Goal: Find specific page/section: Find specific page/section

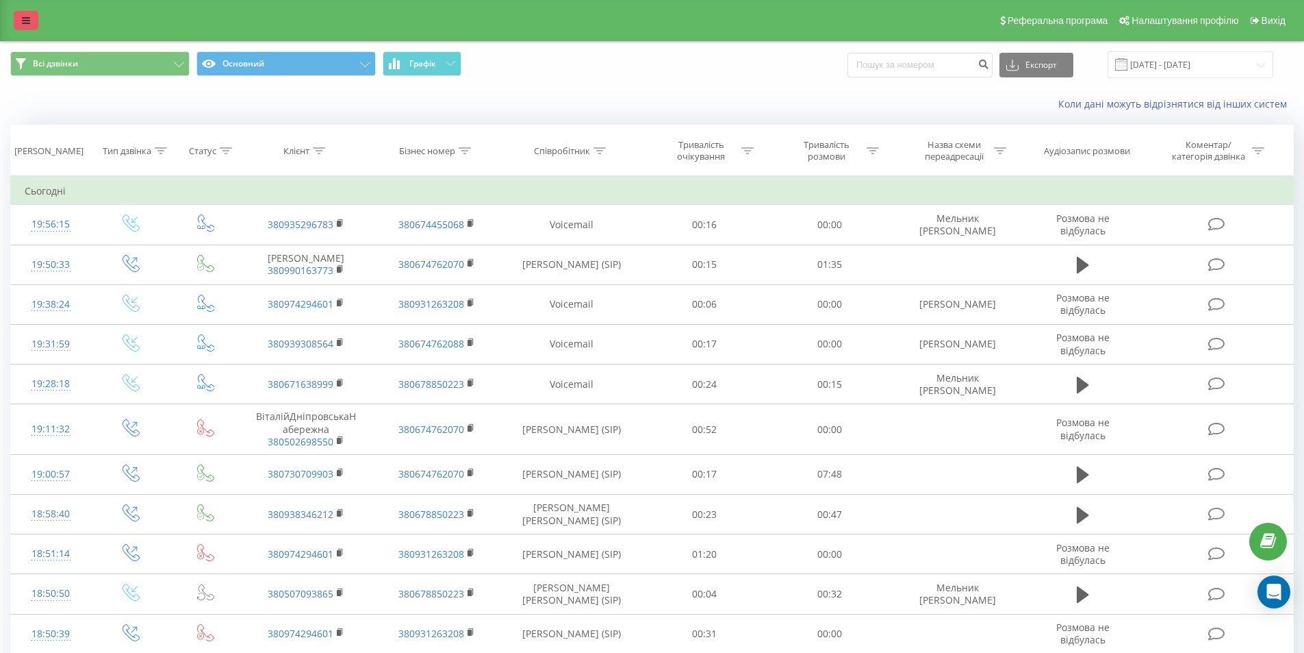
click at [21, 16] on link at bounding box center [26, 20] width 25 height 19
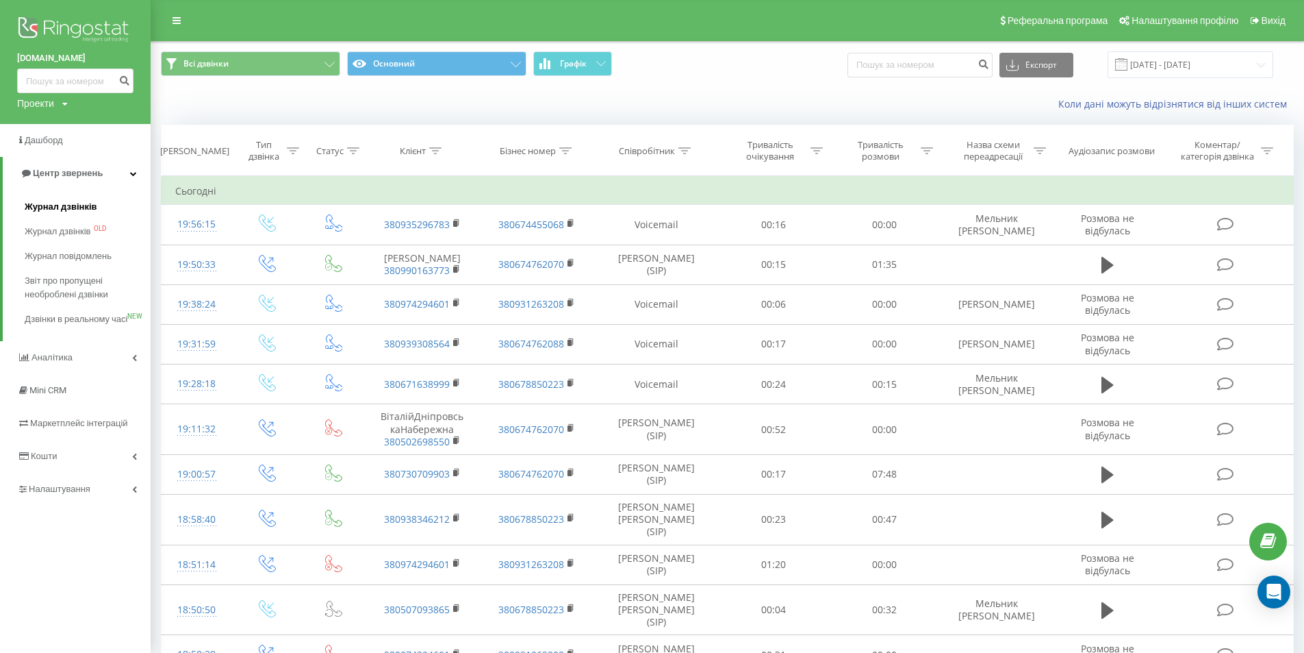
click at [58, 205] on span "Журнал дзвінків" at bounding box center [61, 207] width 73 height 14
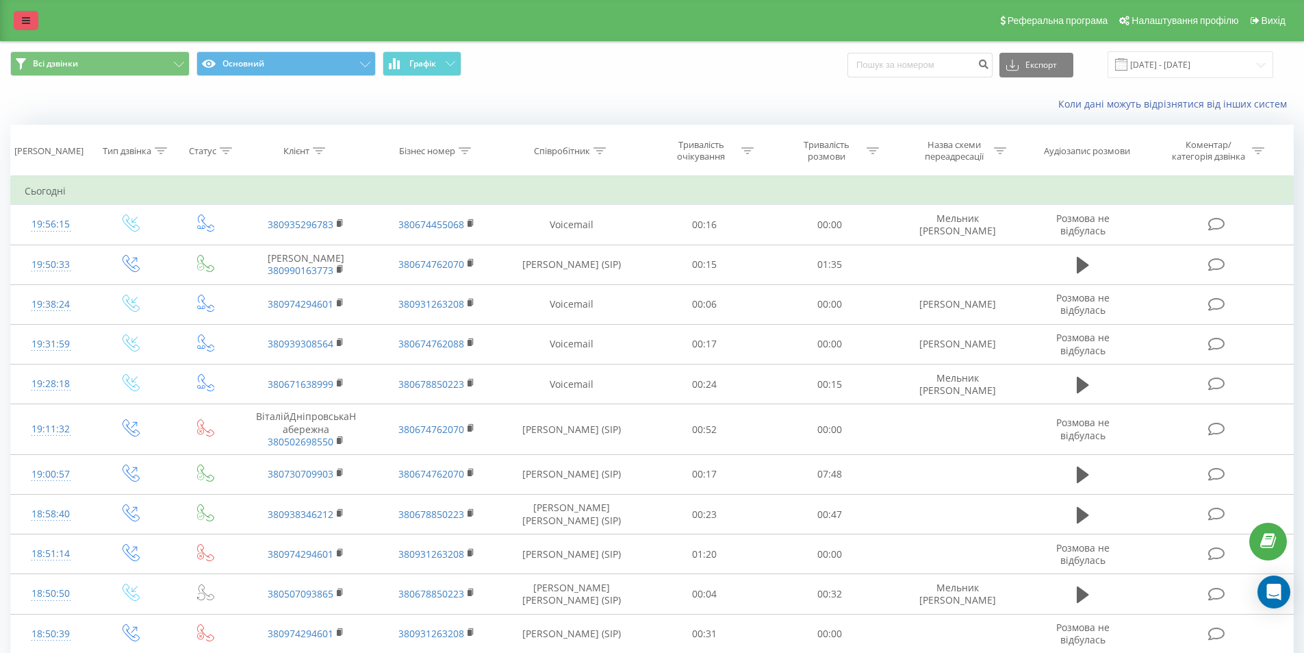
click at [26, 18] on icon at bounding box center [26, 21] width 8 height 10
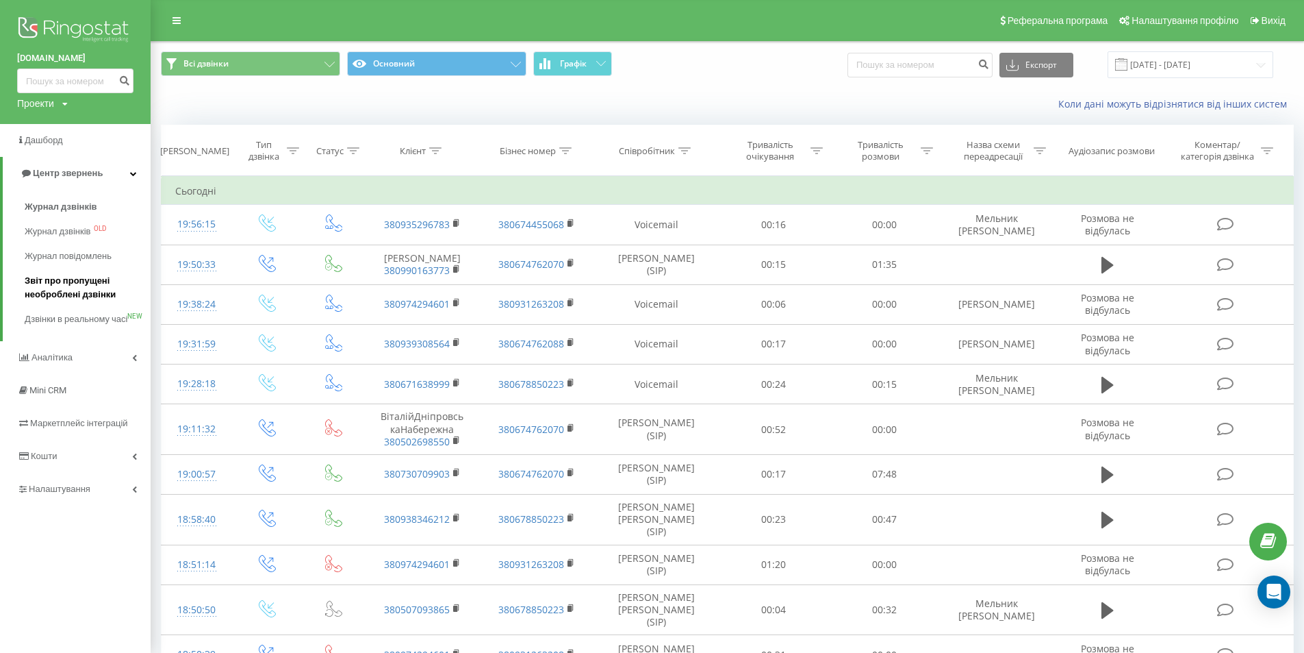
click at [81, 288] on span "Звіт про пропущені необроблені дзвінки" at bounding box center [84, 287] width 119 height 27
